Goal: Information Seeking & Learning: Learn about a topic

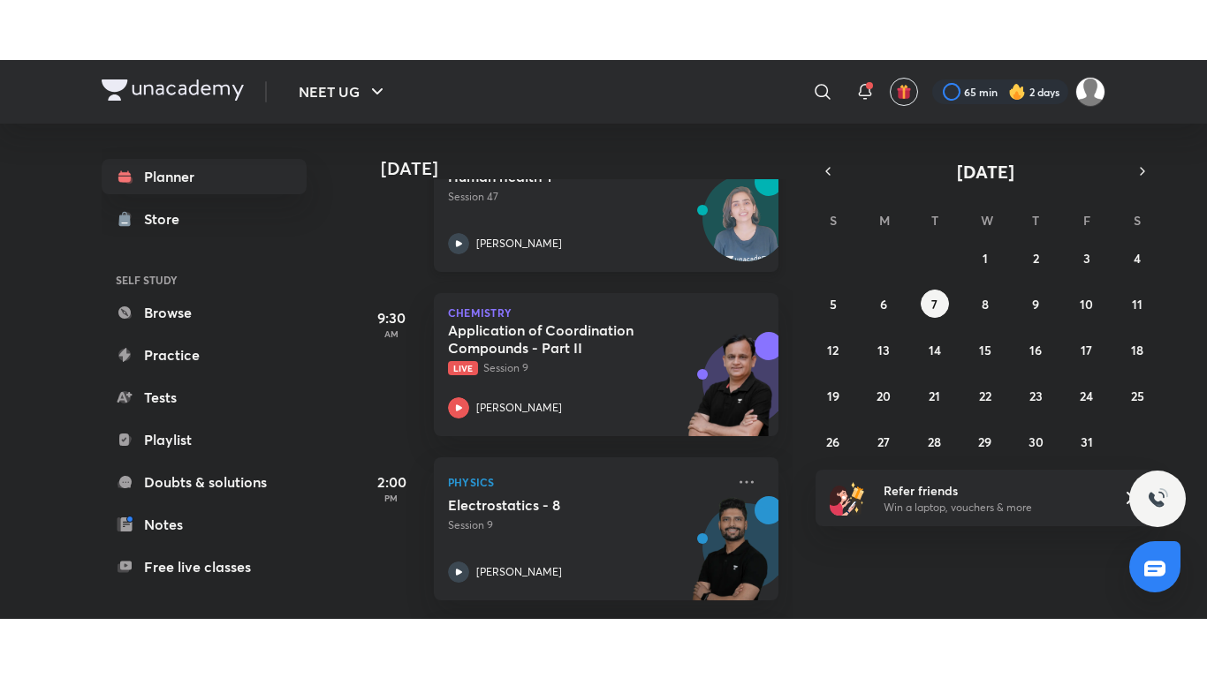
scroll to position [461, 0]
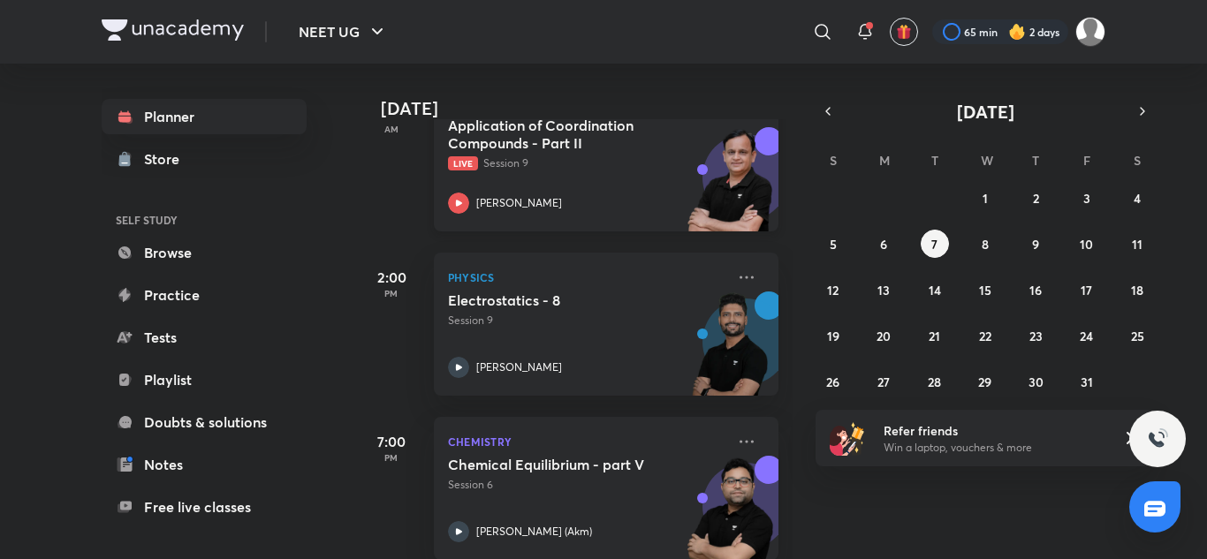
click at [530, 170] on p "Live Session 9" at bounding box center [586, 163] width 277 height 16
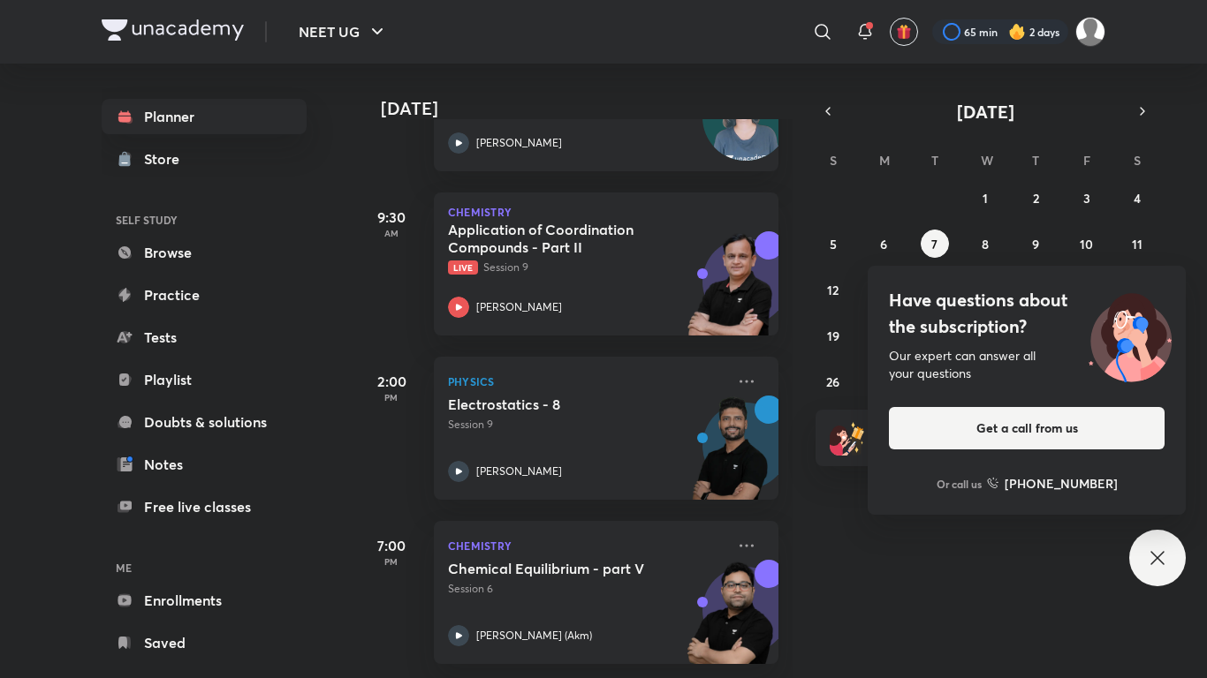
scroll to position [370, 0]
